Goal: Task Accomplishment & Management: Use online tool/utility

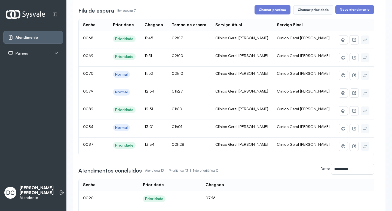
scroll to position [55, 0]
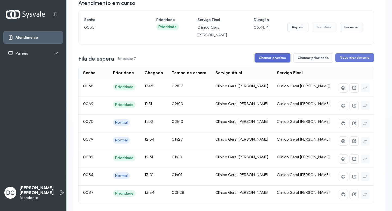
click at [268, 61] on button "Chamar próximo" at bounding box center [273, 57] width 36 height 9
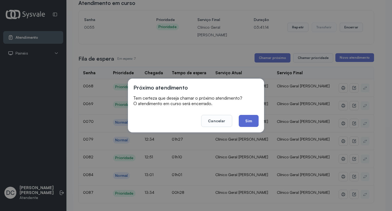
click at [247, 119] on button "Sim" at bounding box center [249, 121] width 20 height 12
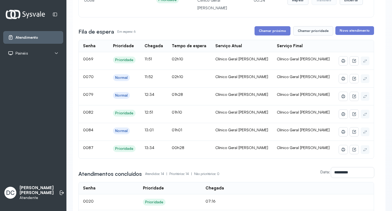
scroll to position [82, 0]
click at [274, 34] on button "Chamar próximo" at bounding box center [273, 30] width 36 height 9
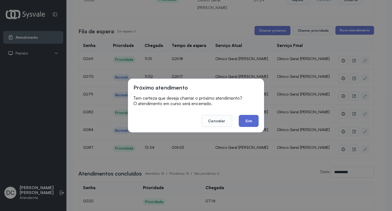
click at [255, 118] on button "Sim" at bounding box center [249, 121] width 20 height 12
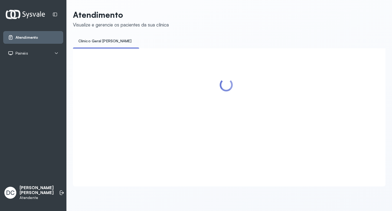
scroll to position [0, 0]
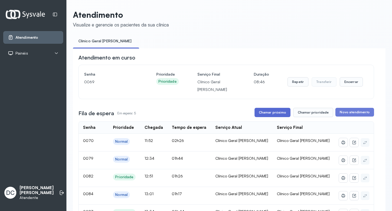
click at [277, 115] on button "Chamar próximo" at bounding box center [273, 112] width 36 height 9
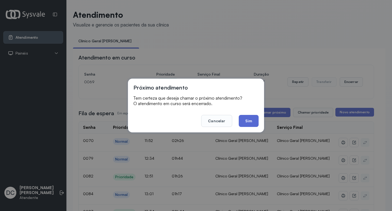
click at [256, 121] on button "Sim" at bounding box center [249, 121] width 20 height 12
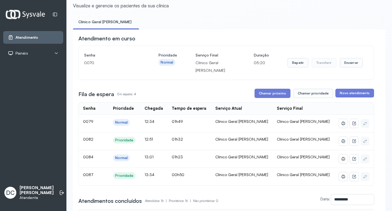
scroll to position [55, 0]
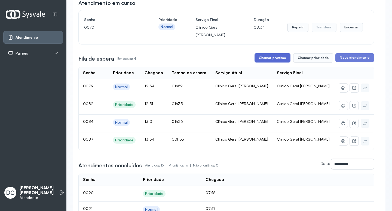
click at [280, 60] on button "Chamar próximo" at bounding box center [273, 57] width 36 height 9
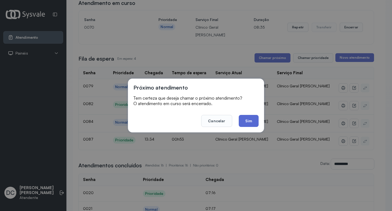
click at [245, 120] on button "Sim" at bounding box center [249, 121] width 20 height 12
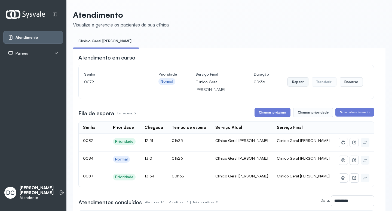
click at [291, 83] on button "Repetir" at bounding box center [298, 81] width 21 height 9
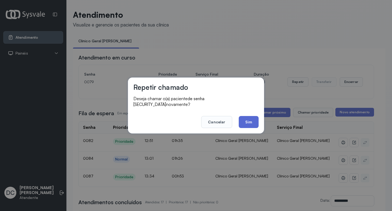
click at [252, 120] on button "Sim" at bounding box center [249, 122] width 20 height 12
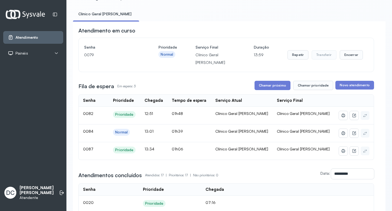
scroll to position [27, 0]
click at [270, 86] on button "Chamar próximo" at bounding box center [273, 84] width 36 height 9
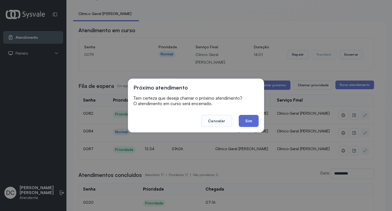
click at [246, 122] on button "Sim" at bounding box center [249, 121] width 20 height 12
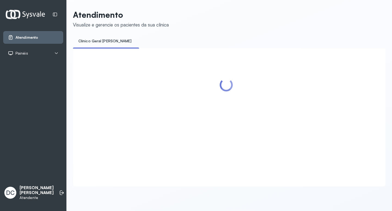
scroll to position [0, 0]
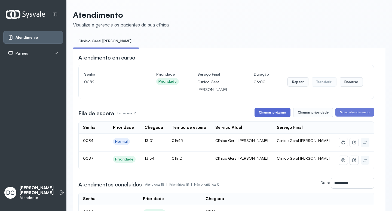
click at [270, 113] on button "Chamar próximo" at bounding box center [273, 112] width 36 height 9
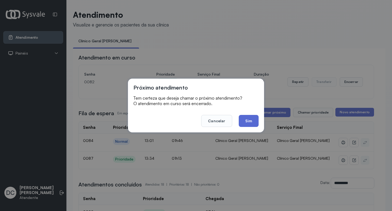
click at [255, 118] on button "Sim" at bounding box center [249, 121] width 20 height 12
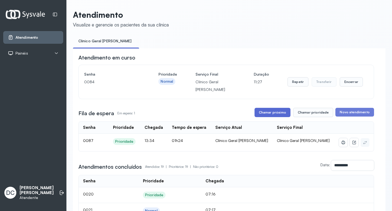
click at [276, 114] on button "Chamar próximo" at bounding box center [273, 112] width 36 height 9
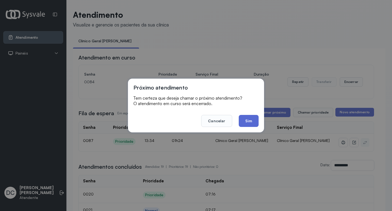
click at [248, 123] on button "Sim" at bounding box center [249, 121] width 20 height 12
